Goal: Entertainment & Leisure: Consume media (video, audio)

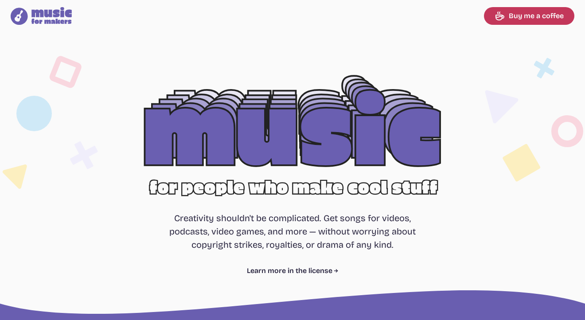
select select "most popular"
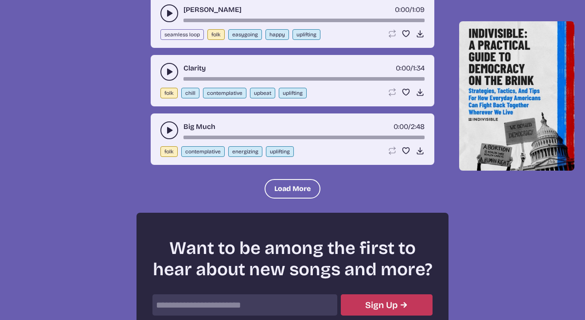
scroll to position [1065, 0]
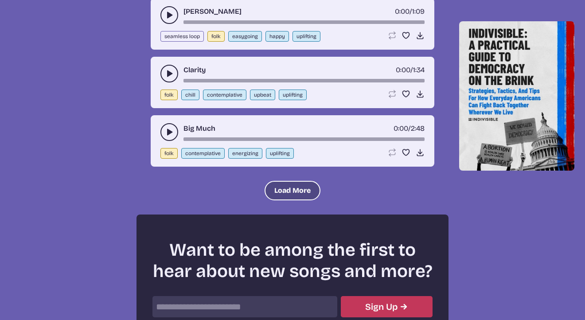
click at [291, 184] on button "Load More" at bounding box center [293, 191] width 56 height 20
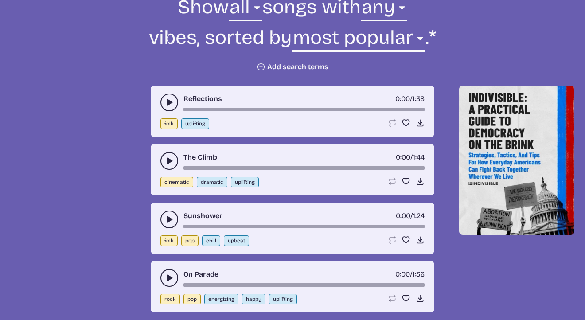
scroll to position [345, 0]
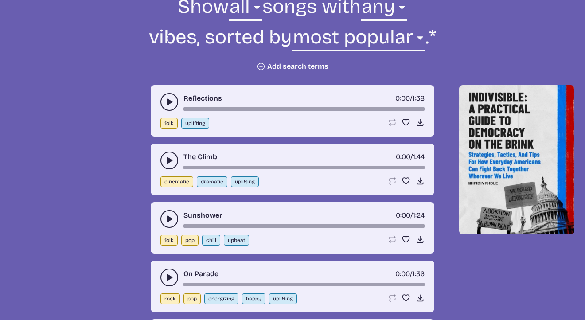
click at [163, 101] on button "play-pause toggle" at bounding box center [170, 102] width 18 height 18
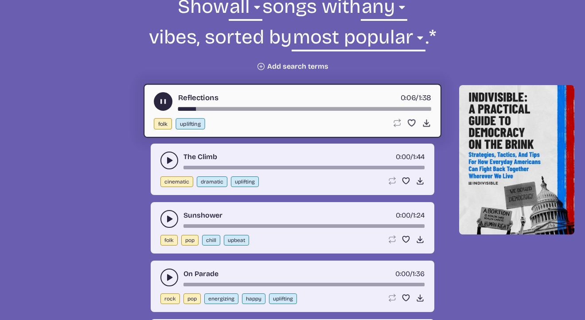
click at [165, 157] on button "play-pause toggle" at bounding box center [170, 161] width 18 height 18
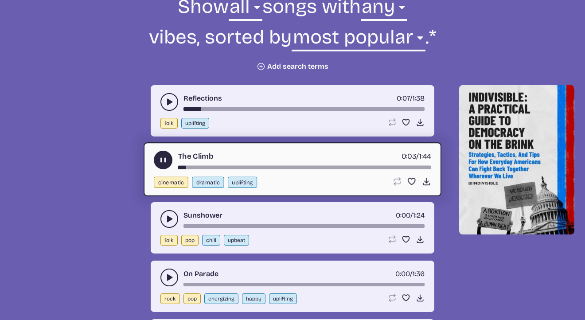
click at [165, 213] on button "play-pause toggle" at bounding box center [170, 219] width 18 height 18
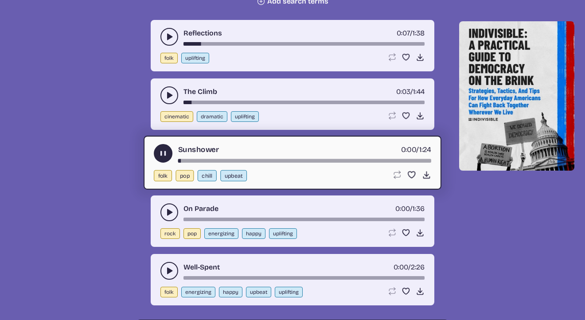
scroll to position [436, 0]
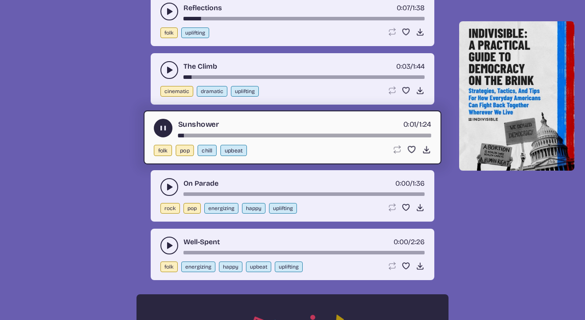
click at [168, 185] on use "play-pause toggle" at bounding box center [169, 187] width 9 height 9
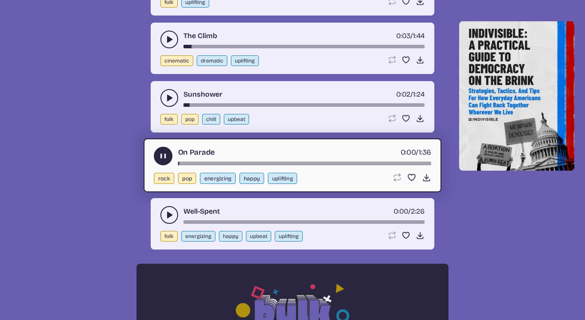
scroll to position [467, 0]
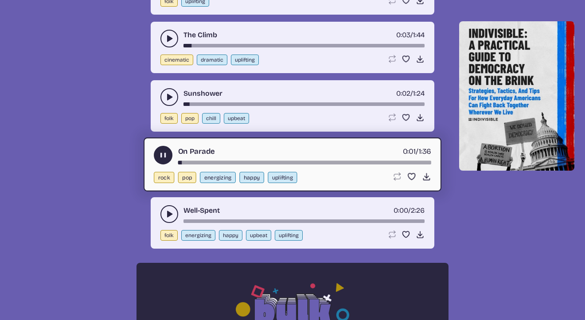
click at [165, 209] on button "play-pause toggle" at bounding box center [170, 214] width 18 height 18
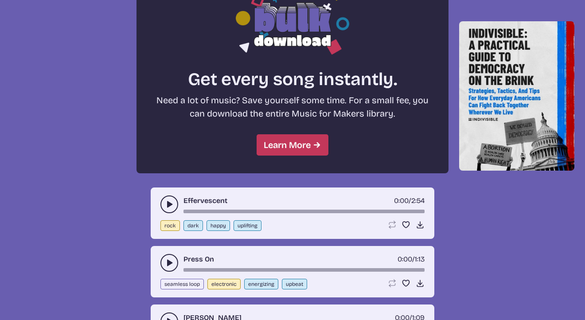
scroll to position [760, 0]
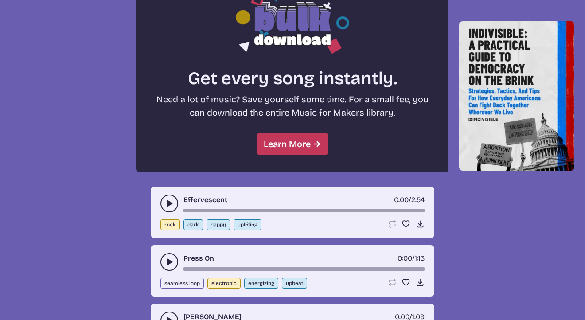
click at [165, 200] on button "play-pause toggle" at bounding box center [170, 204] width 18 height 18
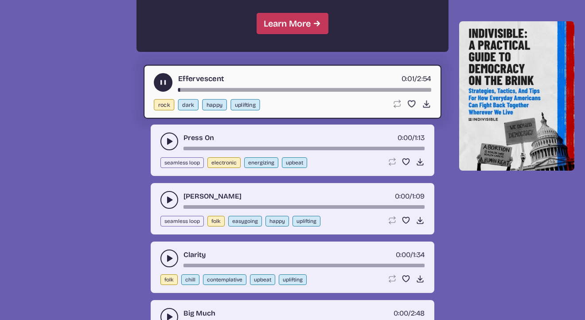
scroll to position [882, 0]
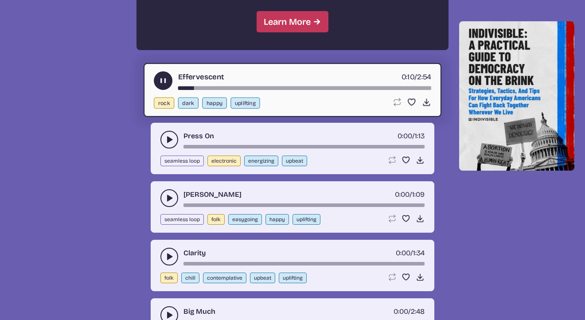
click at [169, 140] on use "play-pause toggle" at bounding box center [169, 139] width 9 height 9
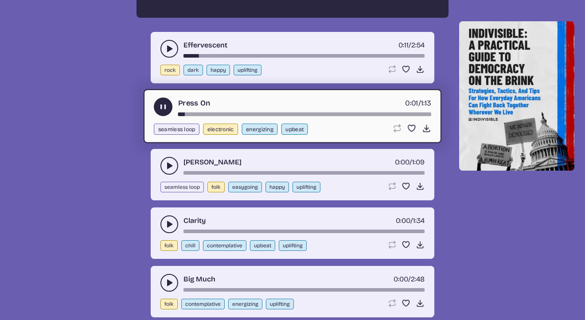
scroll to position [916, 0]
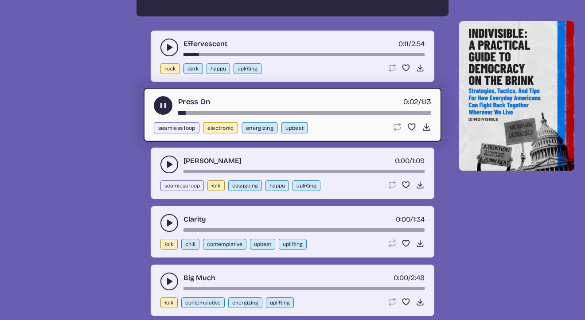
click at [172, 167] on icon "play-pause toggle" at bounding box center [169, 164] width 9 height 9
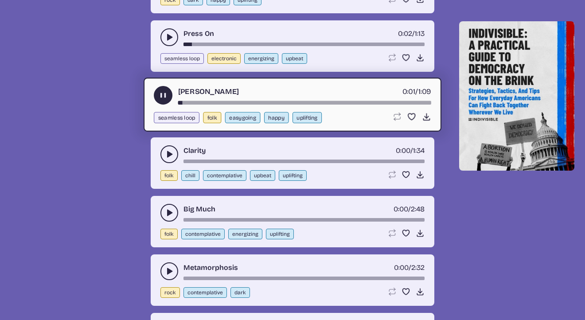
scroll to position [990, 0]
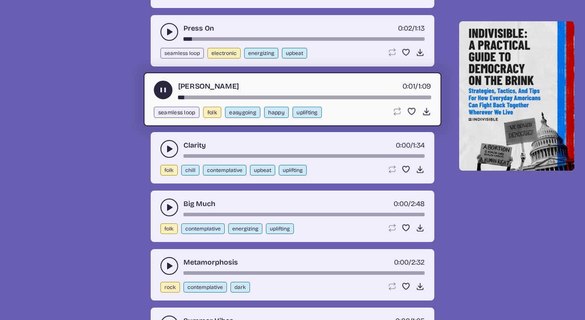
click at [171, 146] on icon "play-pause toggle" at bounding box center [169, 149] width 9 height 9
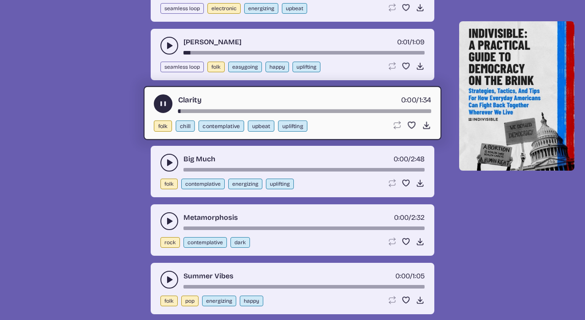
scroll to position [1039, 0]
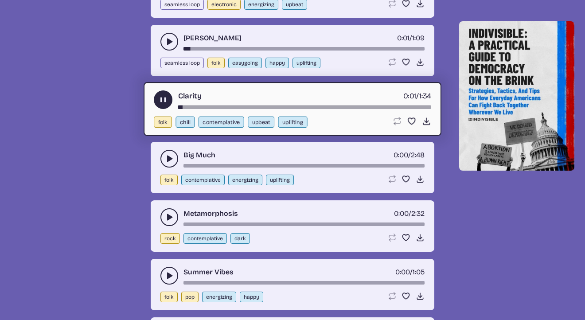
click at [169, 156] on icon "play-pause toggle" at bounding box center [169, 158] width 9 height 9
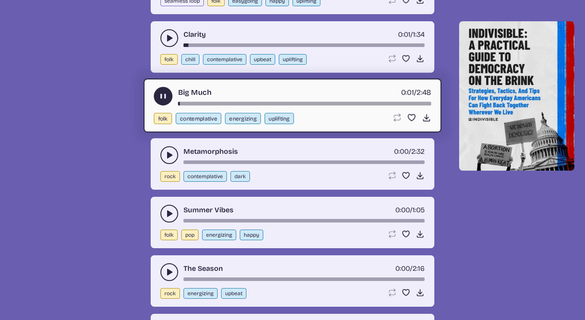
scroll to position [1113, 0]
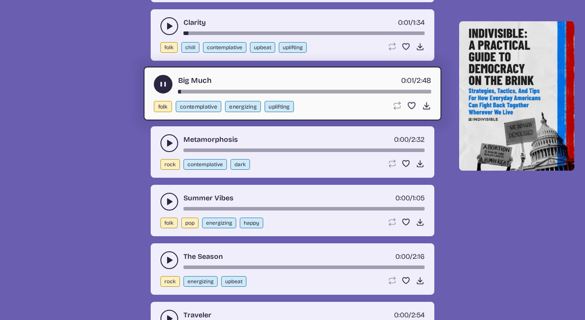
click at [168, 144] on use "play-pause toggle" at bounding box center [169, 143] width 9 height 9
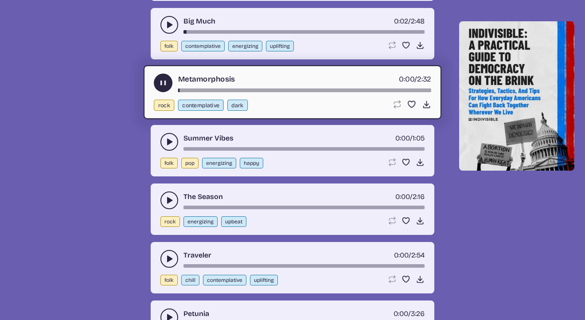
scroll to position [1173, 0]
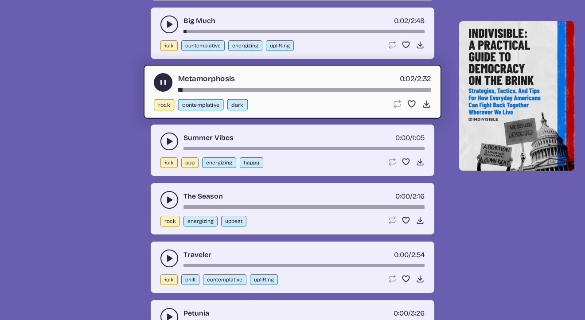
click at [168, 137] on icon "play-pause toggle" at bounding box center [169, 141] width 9 height 9
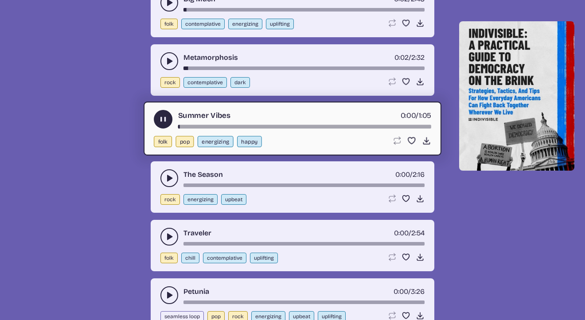
scroll to position [1195, 0]
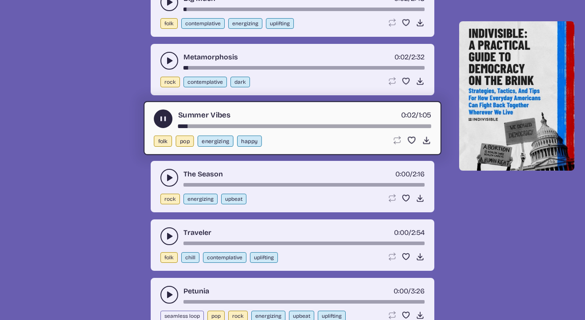
click at [171, 172] on button "play-pause toggle" at bounding box center [170, 178] width 18 height 18
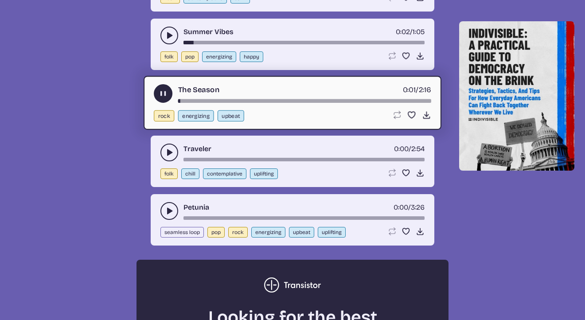
scroll to position [1280, 0]
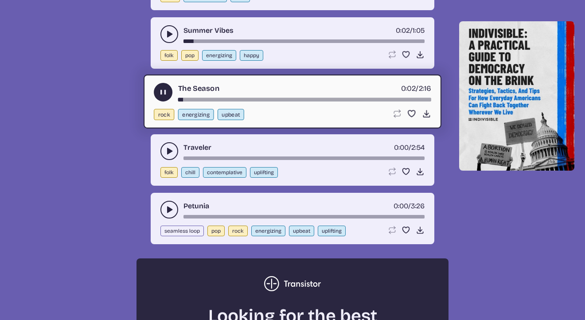
click at [169, 156] on button "play-pause toggle" at bounding box center [170, 151] width 18 height 18
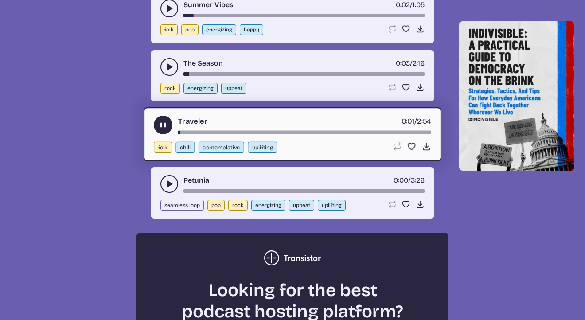
scroll to position [1317, 0]
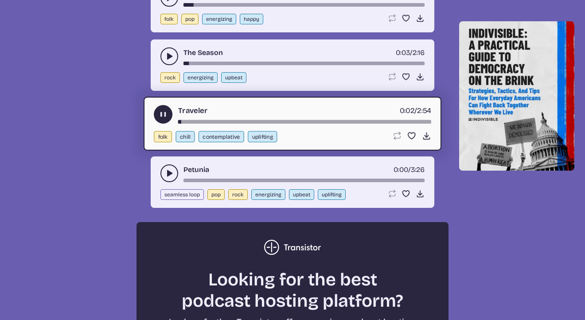
click at [168, 176] on use "play-pause toggle" at bounding box center [169, 173] width 9 height 9
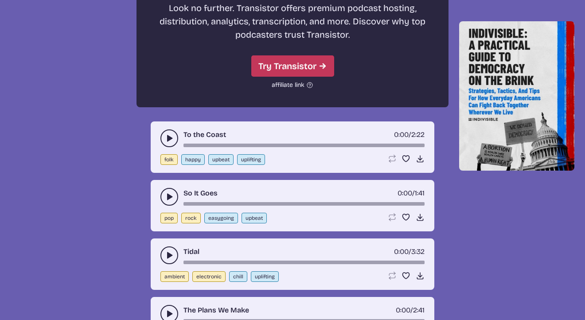
scroll to position [1645, 0]
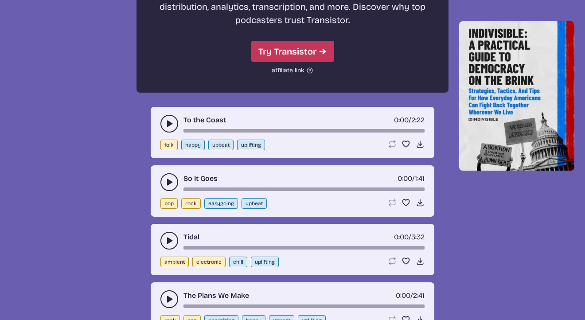
click at [169, 119] on icon "play-pause toggle" at bounding box center [169, 123] width 9 height 9
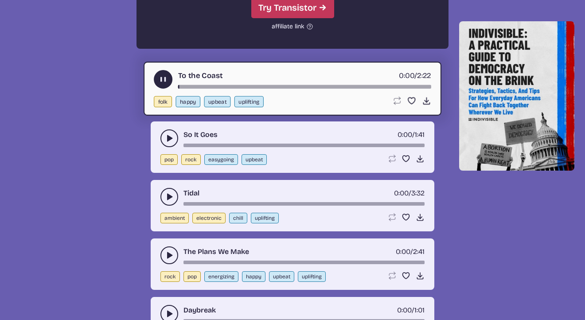
scroll to position [1693, 0]
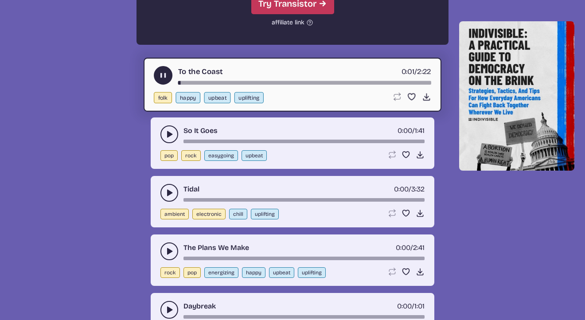
click at [169, 133] on use "play-pause toggle" at bounding box center [169, 134] width 9 height 9
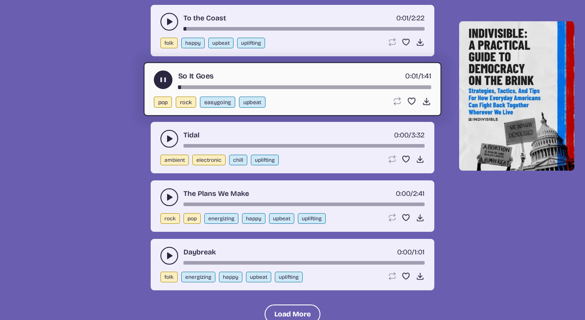
click at [168, 136] on use "play-pause toggle" at bounding box center [169, 138] width 9 height 9
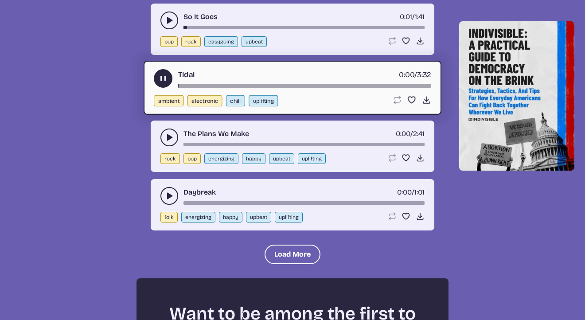
scroll to position [1819, 0]
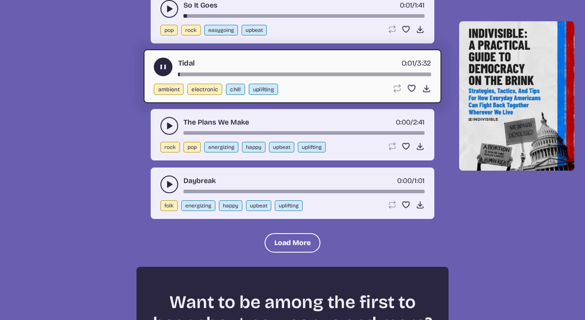
click at [168, 122] on icon "play-pause toggle" at bounding box center [169, 126] width 9 height 9
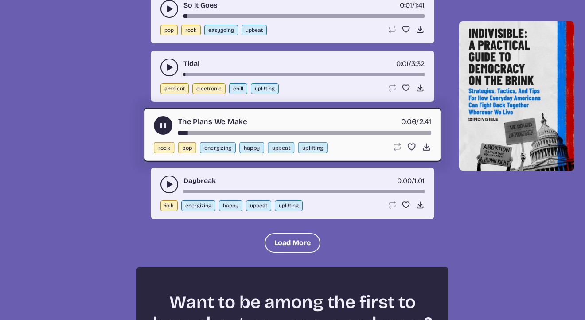
click at [167, 182] on use "play-pause toggle" at bounding box center [169, 184] width 9 height 9
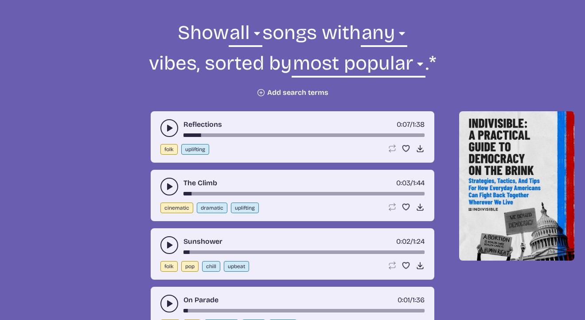
scroll to position [192, 0]
